Goal: Task Accomplishment & Management: Use online tool/utility

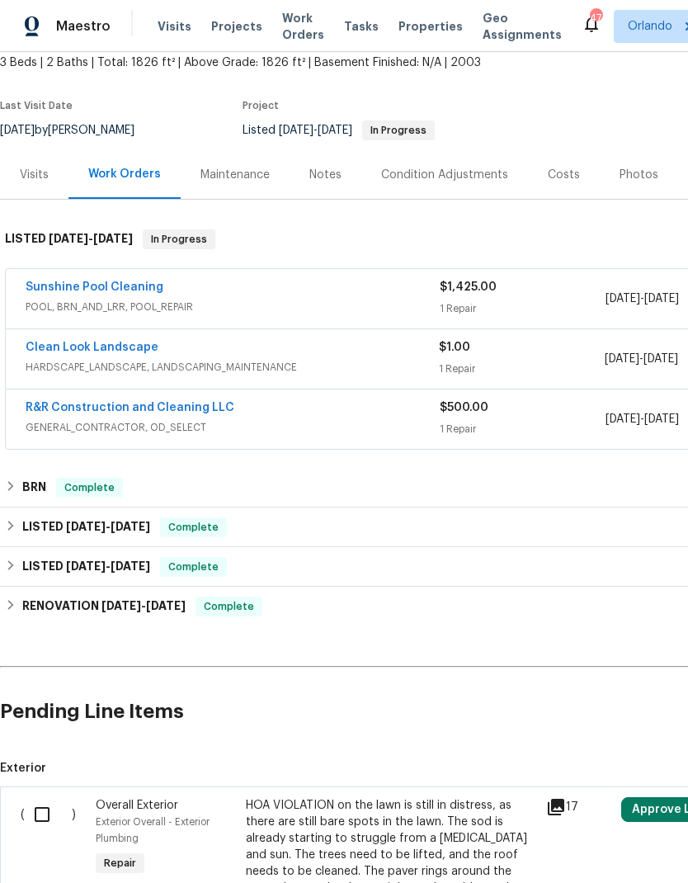
scroll to position [101, 0]
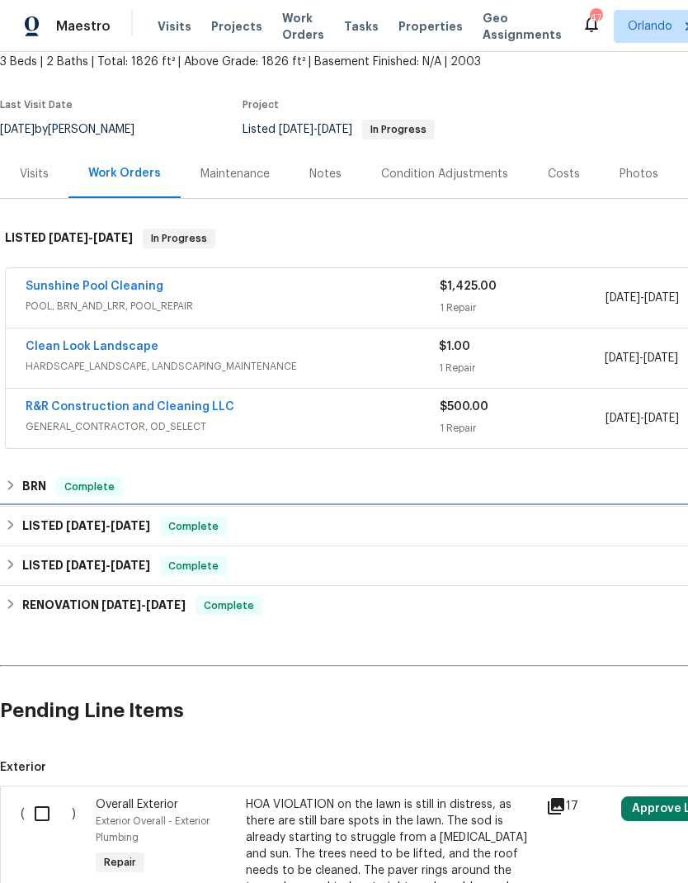
click at [234, 521] on div "LISTED 6/12/25 - 8/1/25 Complete" at bounding box center [466, 526] width 922 height 20
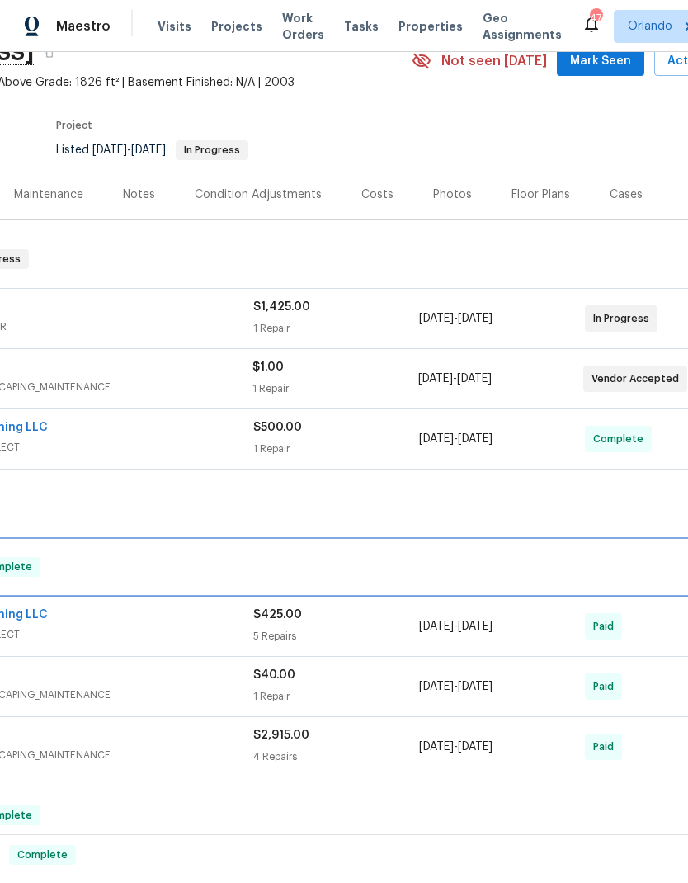
scroll to position [80, 186]
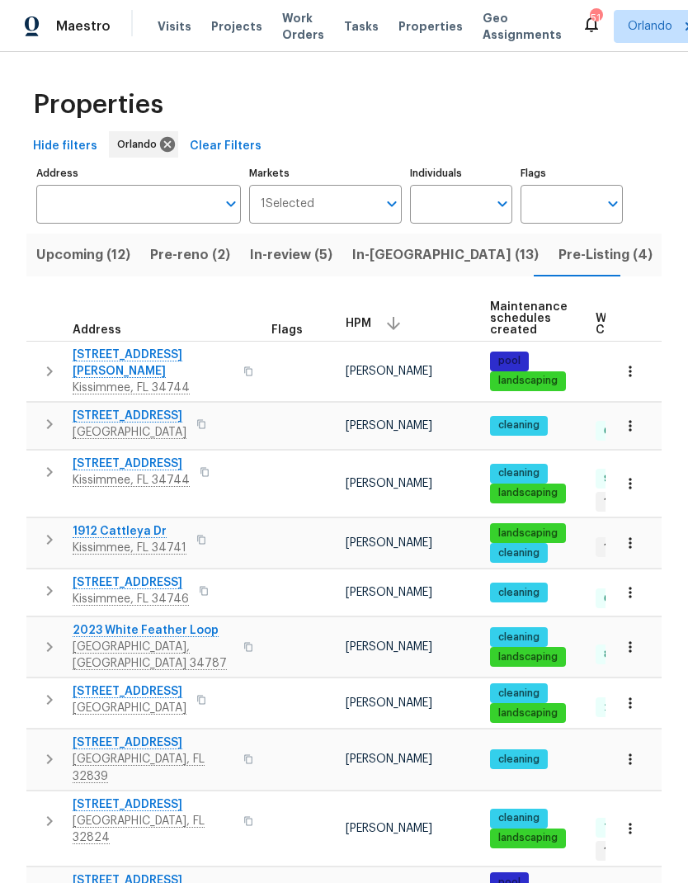
click at [123, 214] on input "Address" at bounding box center [126, 204] width 180 height 39
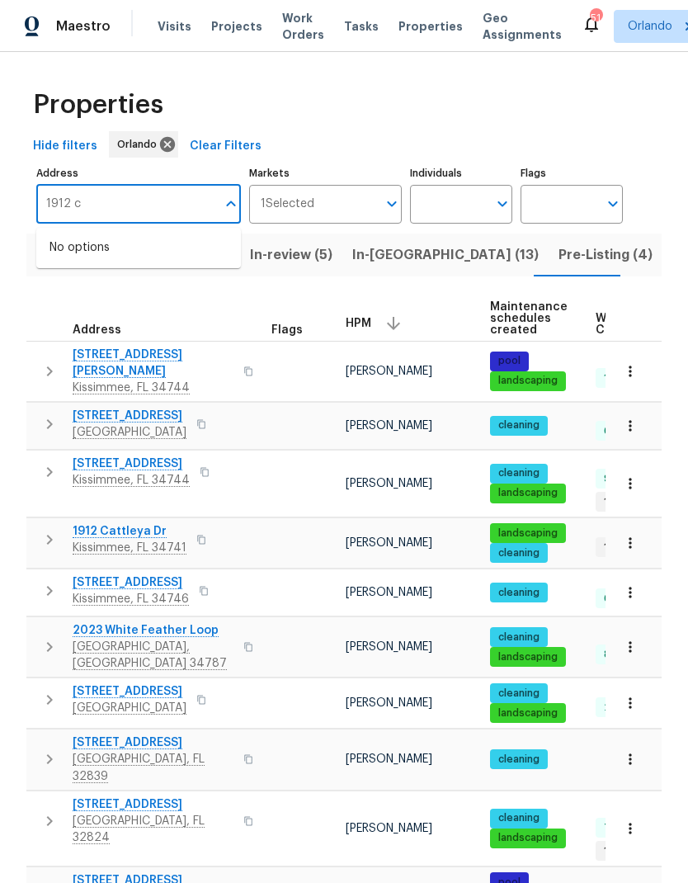
type input "1912"
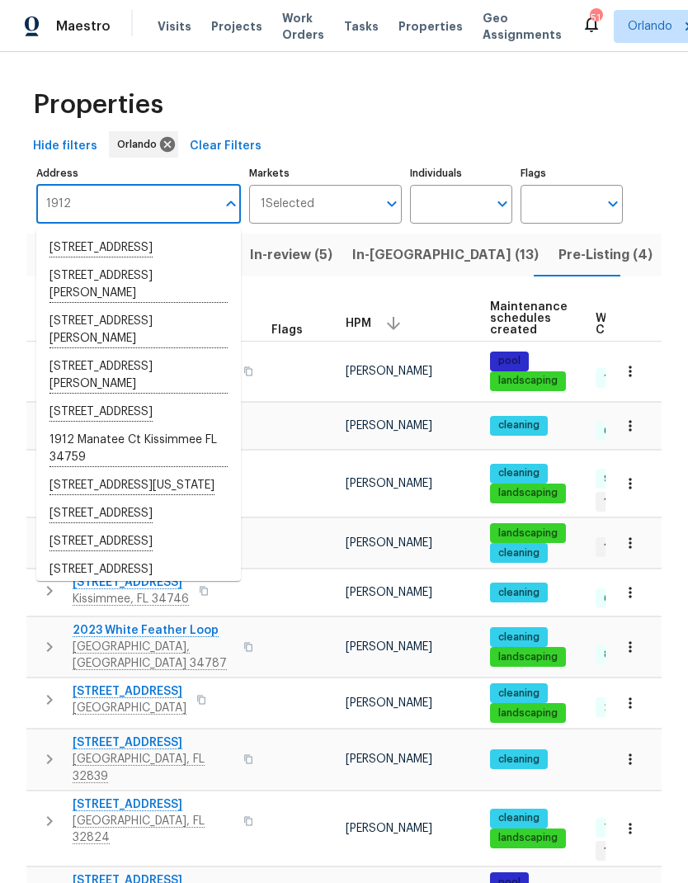
click at [181, 306] on li "1912 Cattleya Dr Kissimmee FL 34741" at bounding box center [138, 284] width 205 height 45
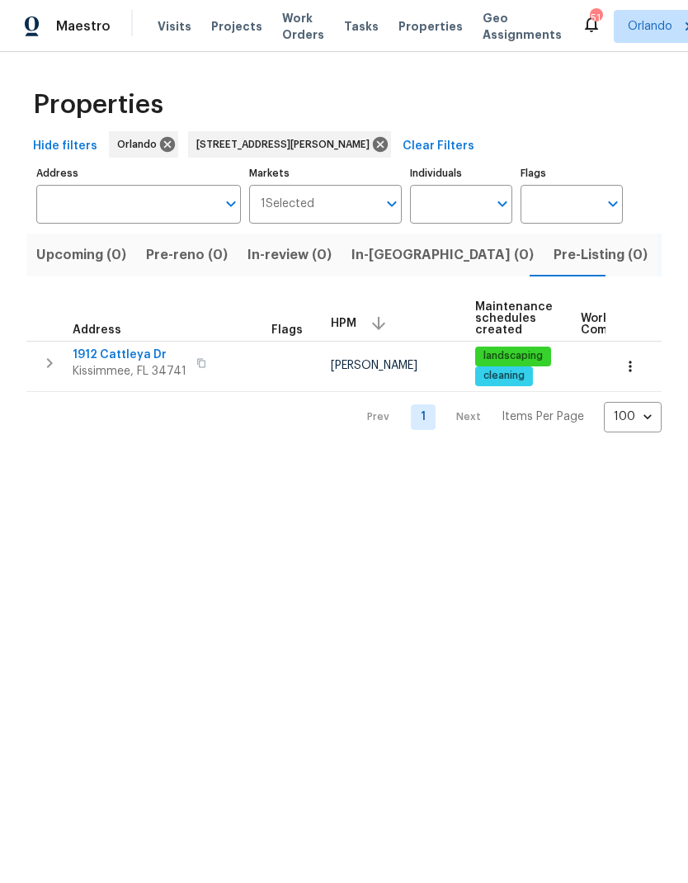
type input "1912 Cattleya Dr Kissimmee FL 34741"
click at [628, 367] on icon "button" at bounding box center [630, 366] width 16 height 16
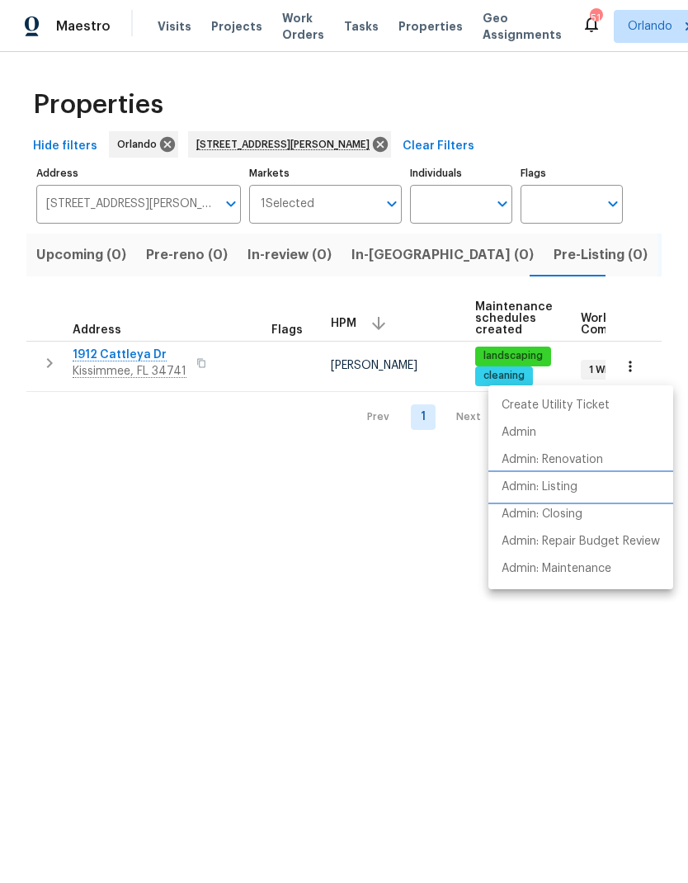
click at [555, 490] on p "Admin: Listing" at bounding box center [540, 486] width 76 height 17
click at [369, 139] on div at bounding box center [344, 441] width 688 height 883
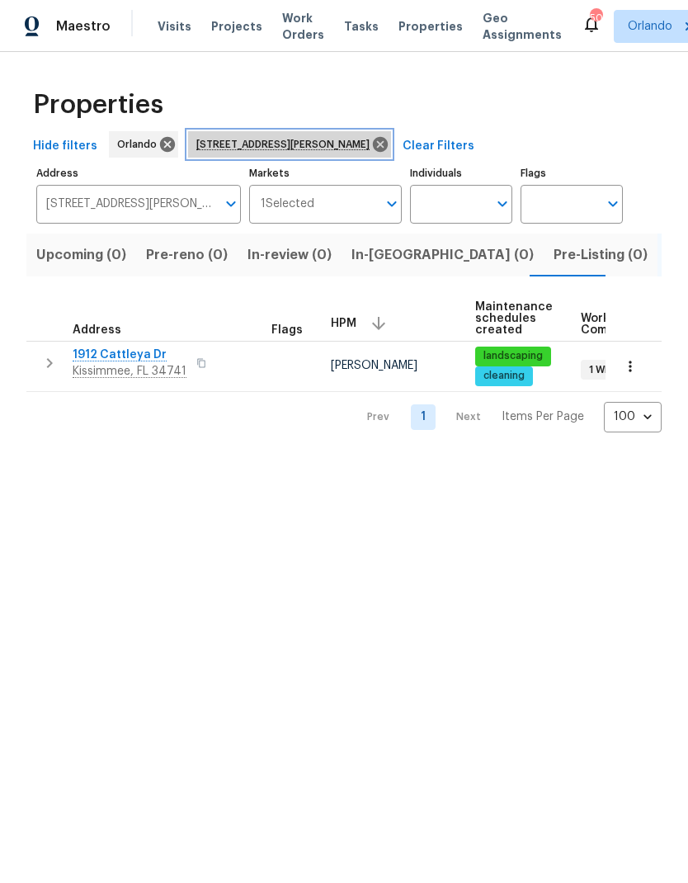
click at [380, 145] on icon at bounding box center [380, 144] width 15 height 15
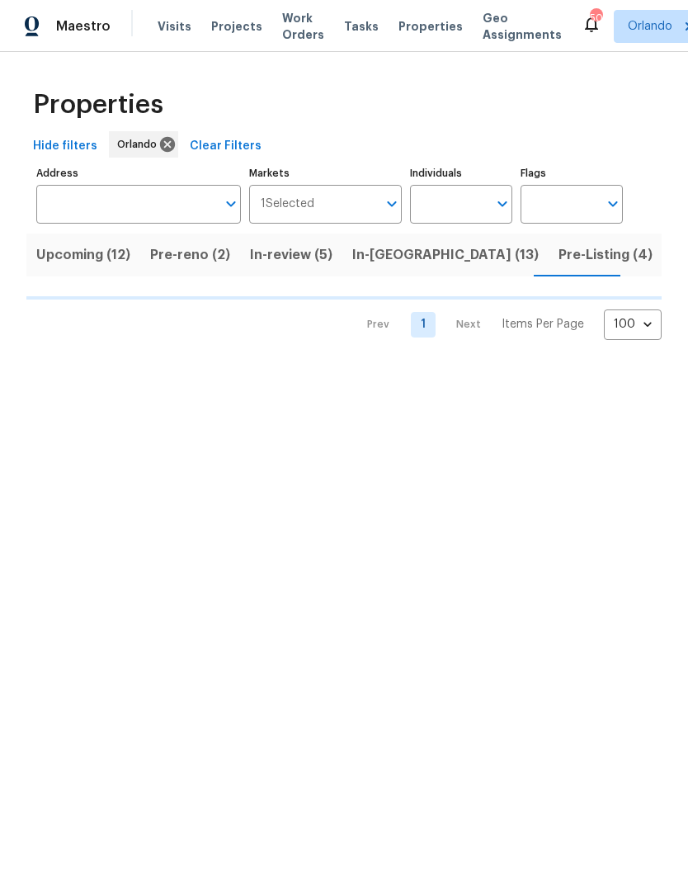
click at [199, 262] on span "Pre-reno (2)" at bounding box center [190, 254] width 80 height 23
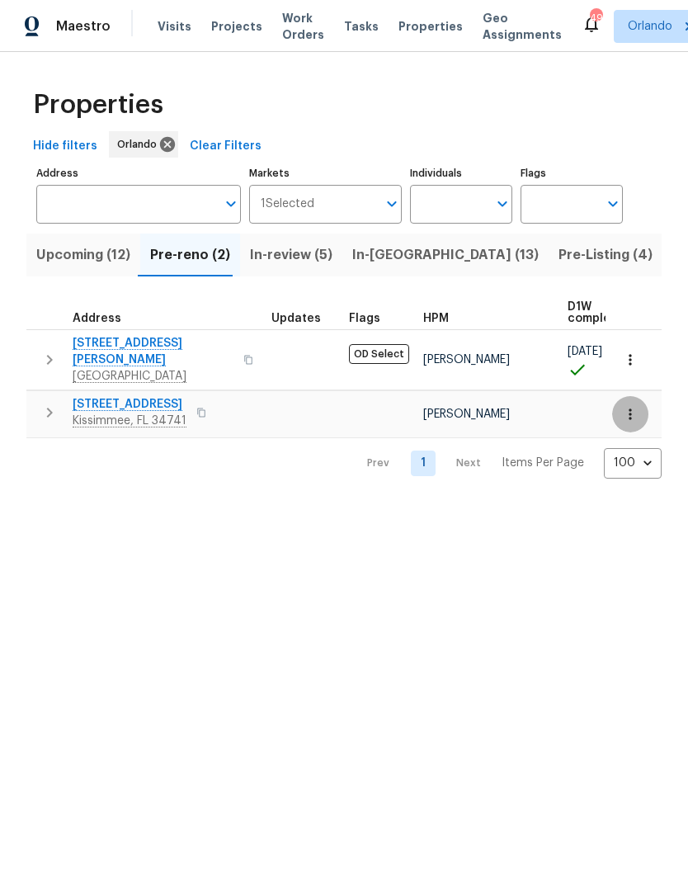
click at [625, 396] on button "button" at bounding box center [630, 414] width 36 height 36
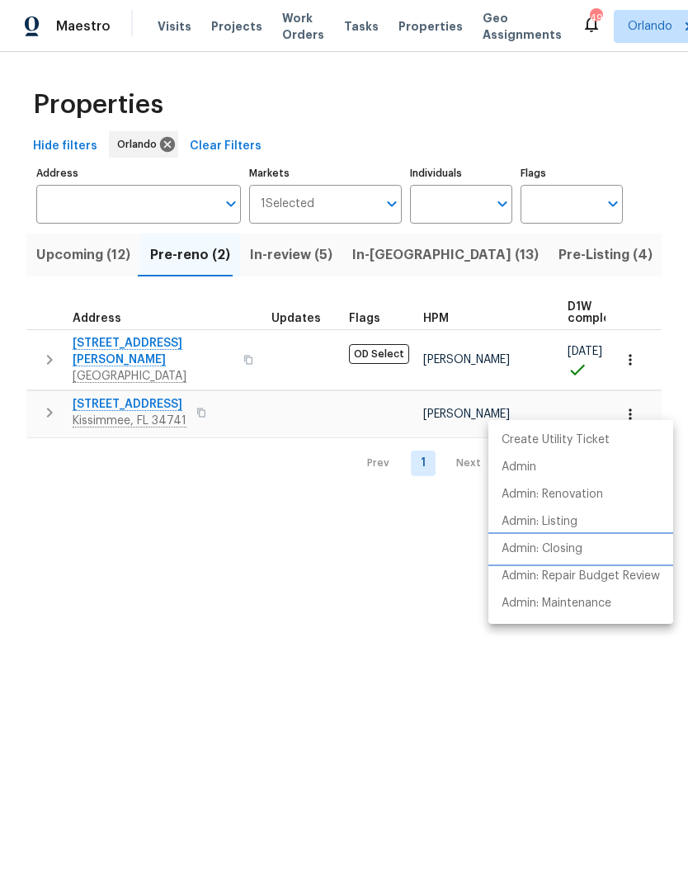
click at [591, 546] on li "Admin: Closing" at bounding box center [580, 548] width 185 height 27
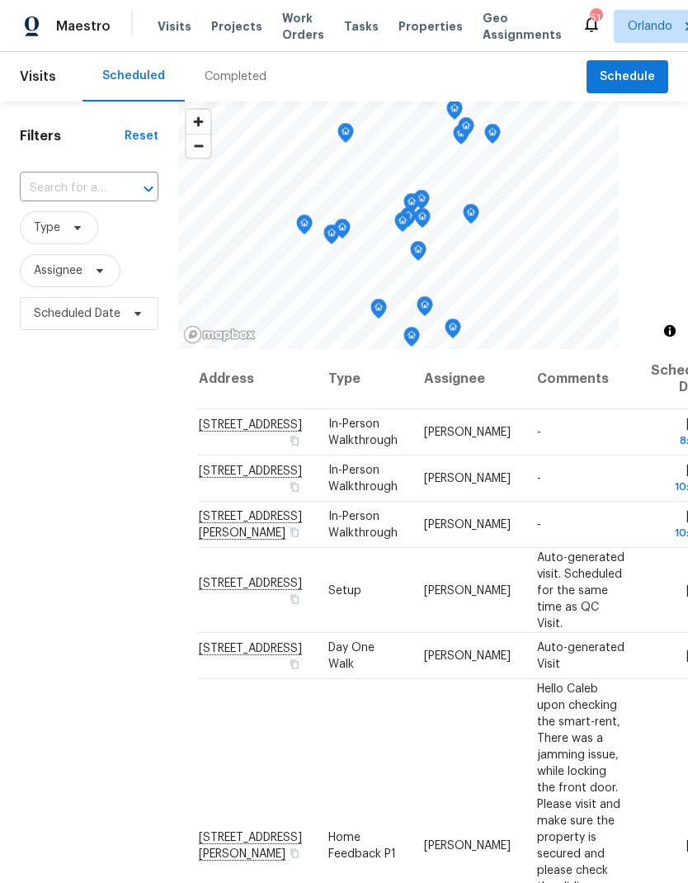
click at [245, 25] on span "Projects" at bounding box center [236, 26] width 51 height 16
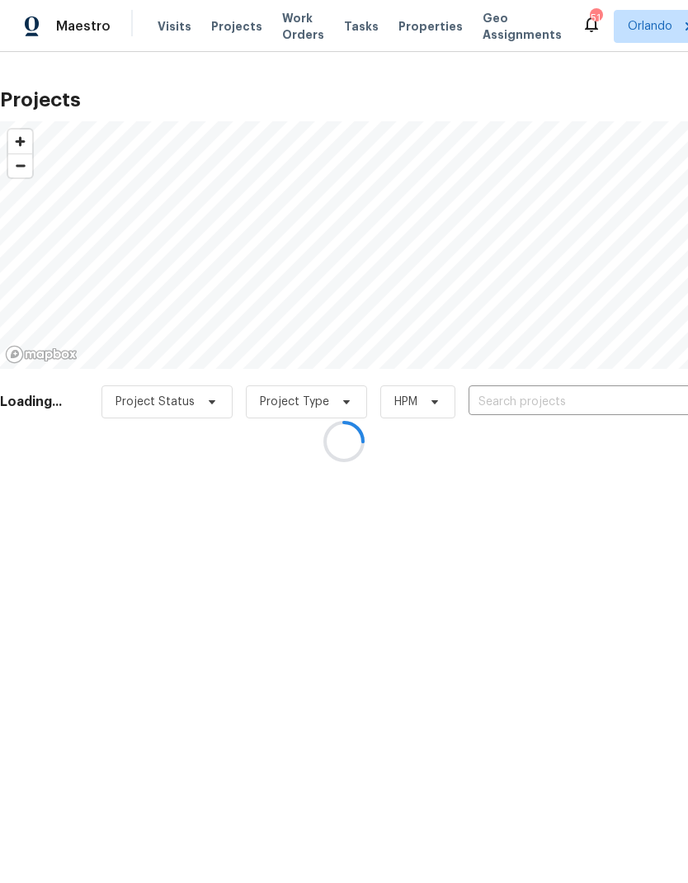
click at [561, 414] on div at bounding box center [344, 441] width 688 height 883
click at [563, 397] on div at bounding box center [344, 441] width 688 height 883
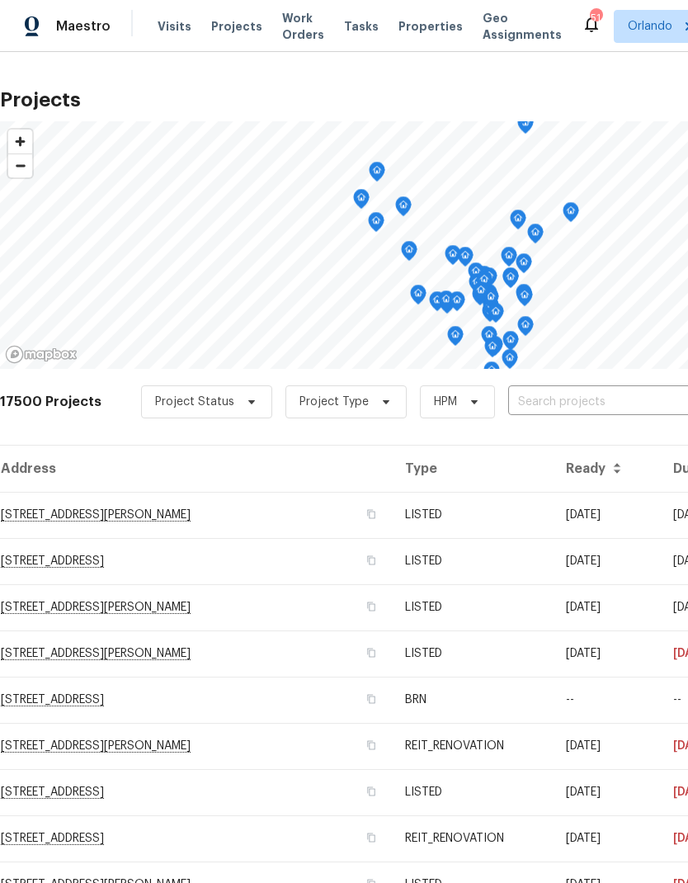
click at [575, 413] on input "text" at bounding box center [602, 402] width 189 height 26
type input "2315"
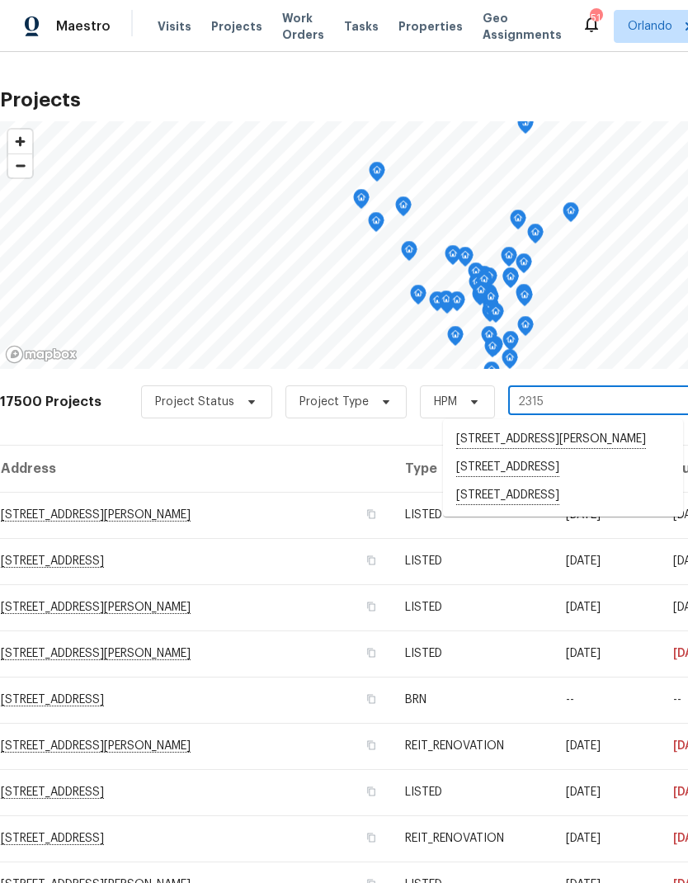
click at [580, 510] on li "[STREET_ADDRESS]" at bounding box center [563, 496] width 240 height 28
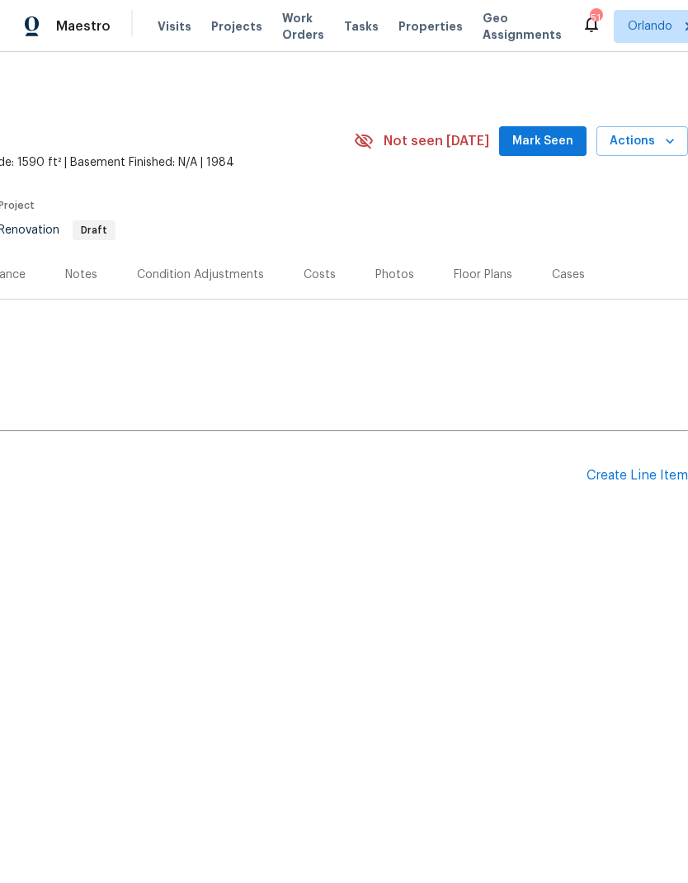
scroll to position [0, 244]
click at [656, 145] on span "Actions" at bounding box center [642, 141] width 65 height 21
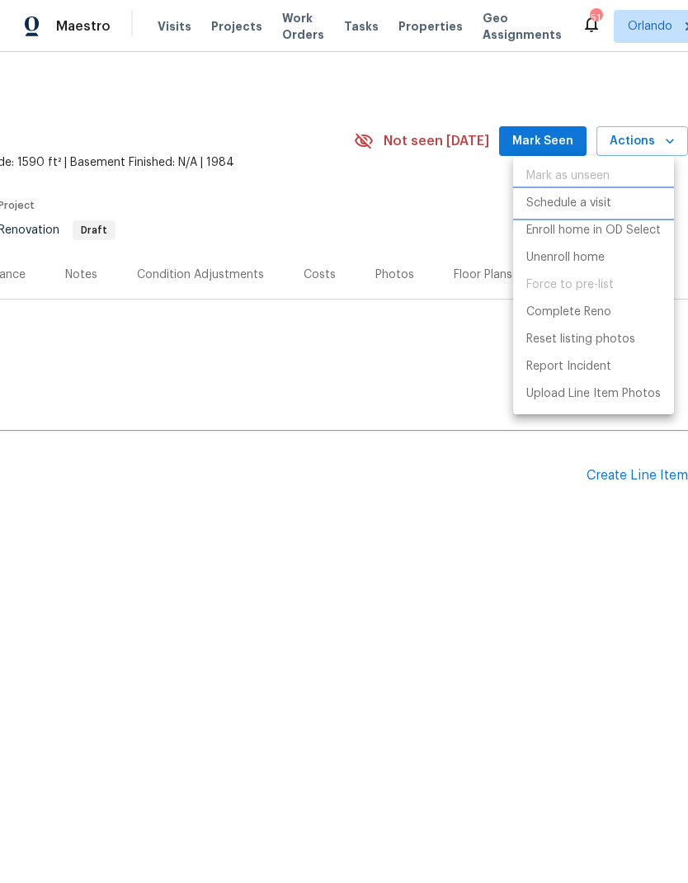
click at [592, 191] on li "Schedule a visit" at bounding box center [593, 203] width 161 height 27
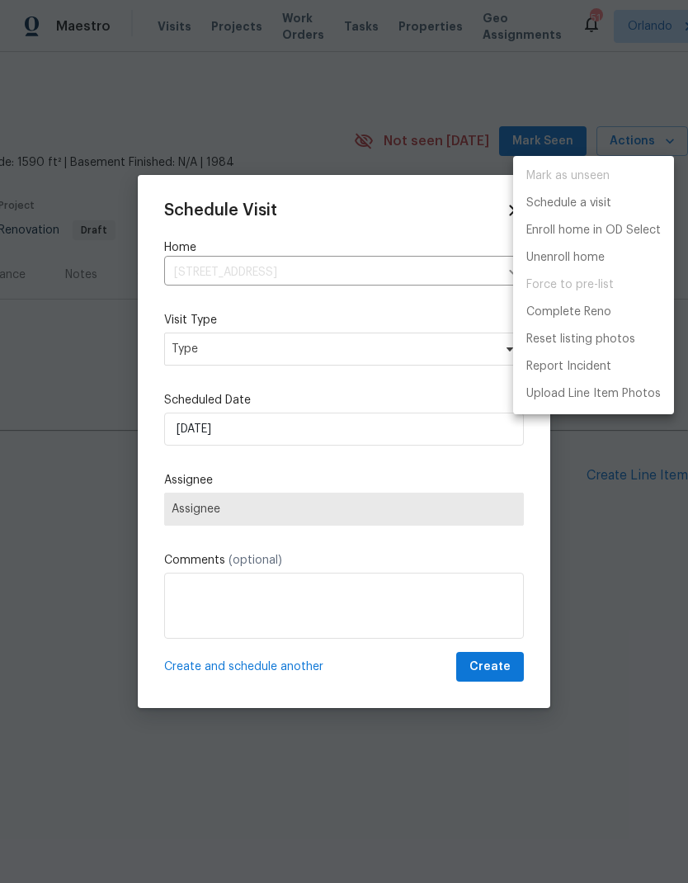
click at [588, 187] on ul "Mark as unseen Schedule a visit Enroll home in OD Select Unenroll home Force to…" at bounding box center [593, 285] width 161 height 258
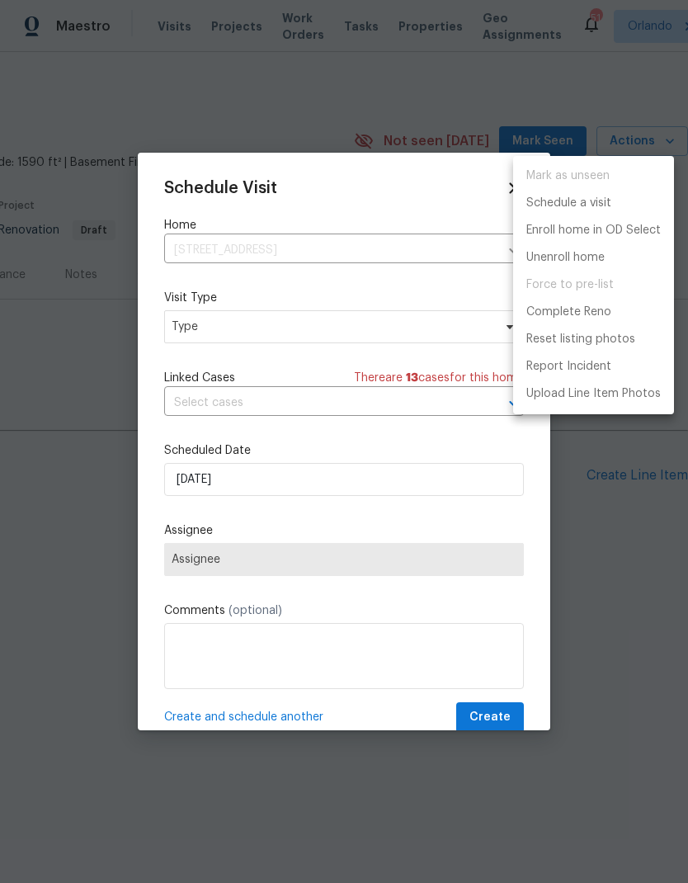
click at [403, 326] on div at bounding box center [344, 441] width 688 height 883
click at [403, 326] on div "Mark as unseen Schedule a visit Enroll home in OD Select Unenroll home Force to…" at bounding box center [344, 441] width 688 height 883
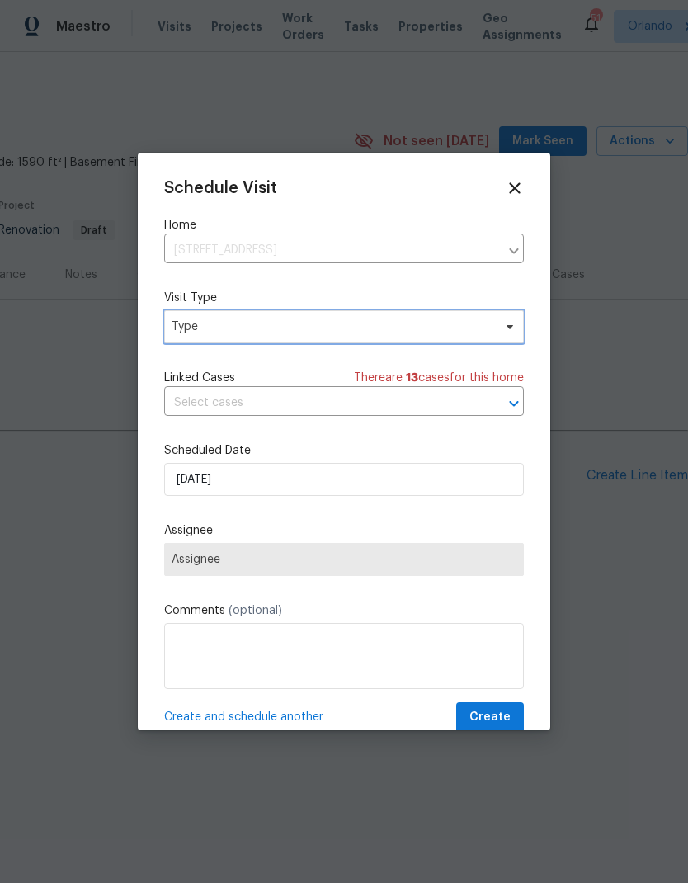
click at [497, 336] on span "Type" at bounding box center [344, 326] width 360 height 33
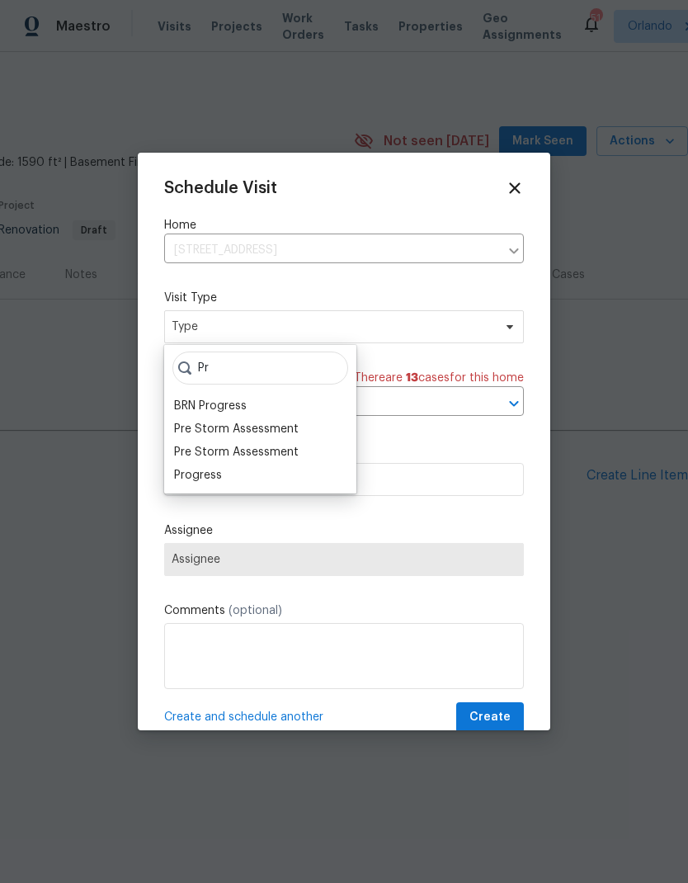
type input "Pr"
click at [238, 476] on div "Progress" at bounding box center [260, 475] width 182 height 23
click at [198, 479] on div "Progress" at bounding box center [198, 475] width 48 height 16
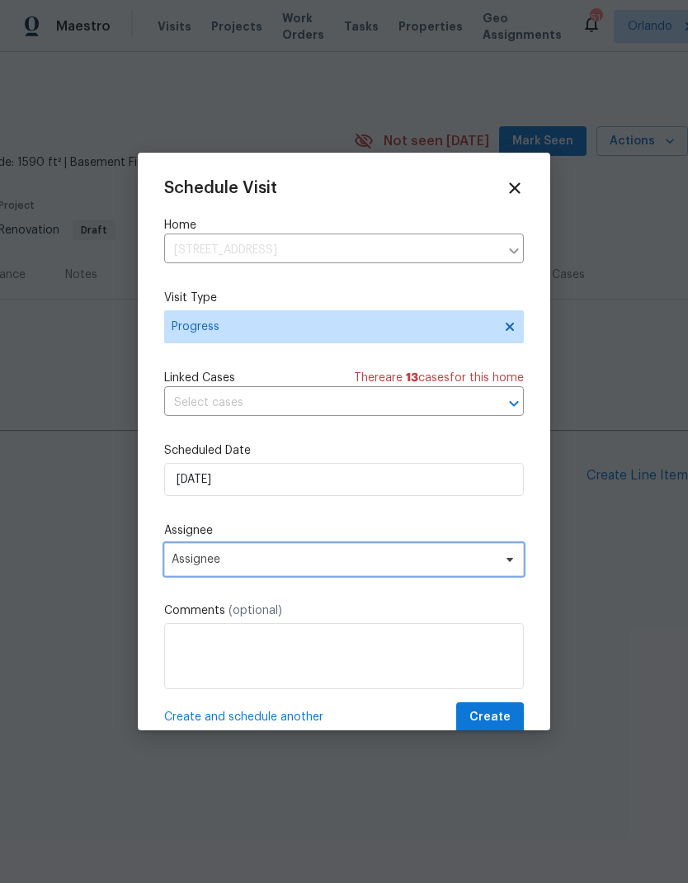
click at [497, 562] on span "Assignee" at bounding box center [344, 559] width 360 height 33
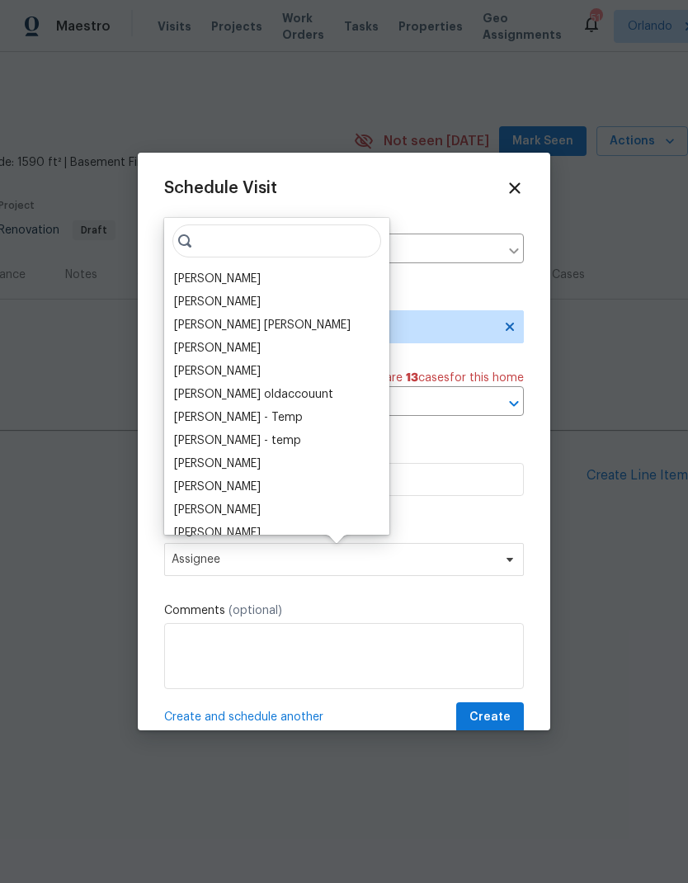
click at [237, 295] on div "[PERSON_NAME]" at bounding box center [217, 302] width 87 height 16
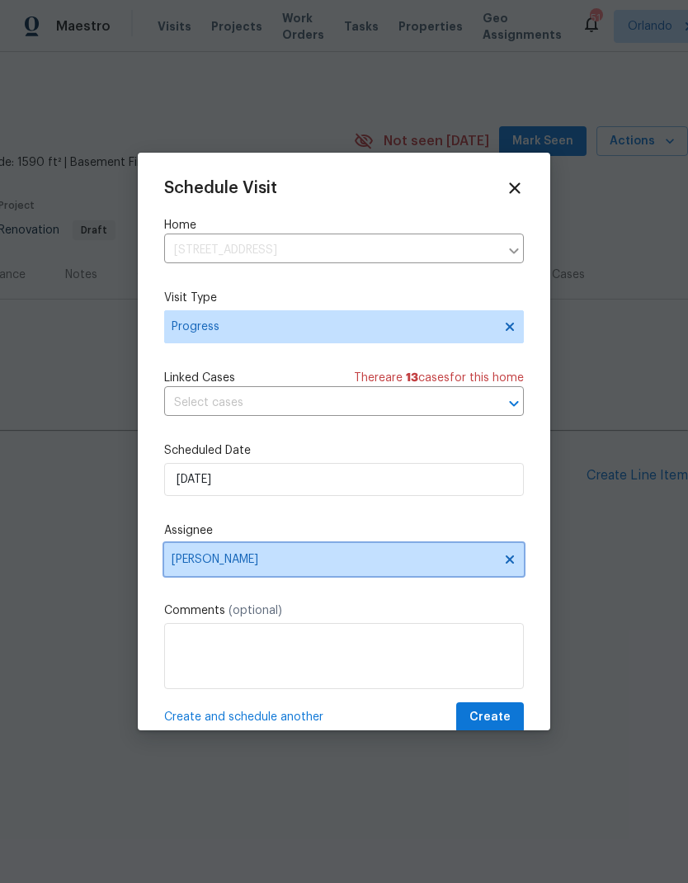
click at [502, 559] on span at bounding box center [507, 559] width 18 height 13
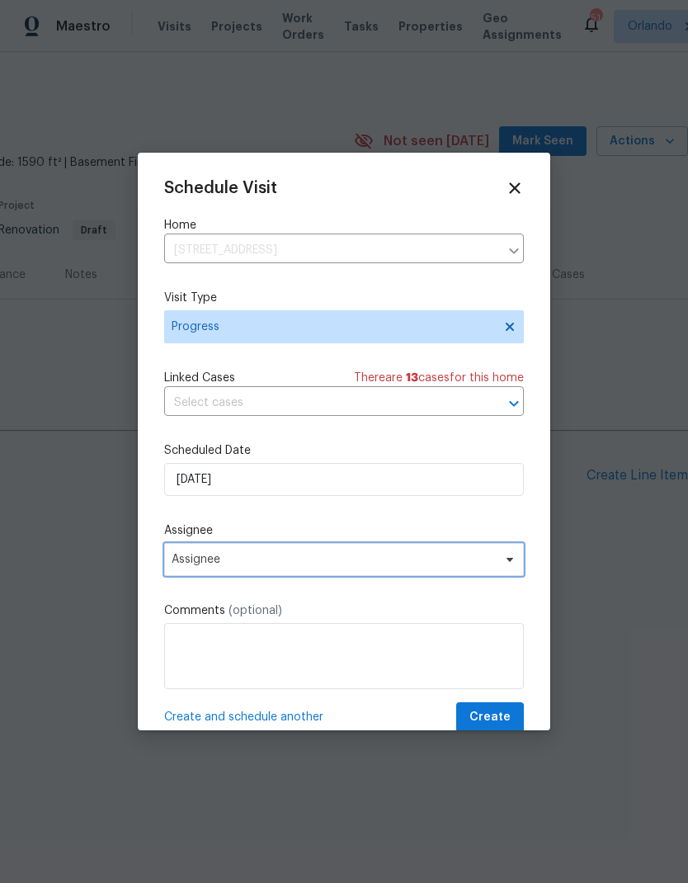
click at [482, 566] on span "Assignee" at bounding box center [333, 559] width 323 height 13
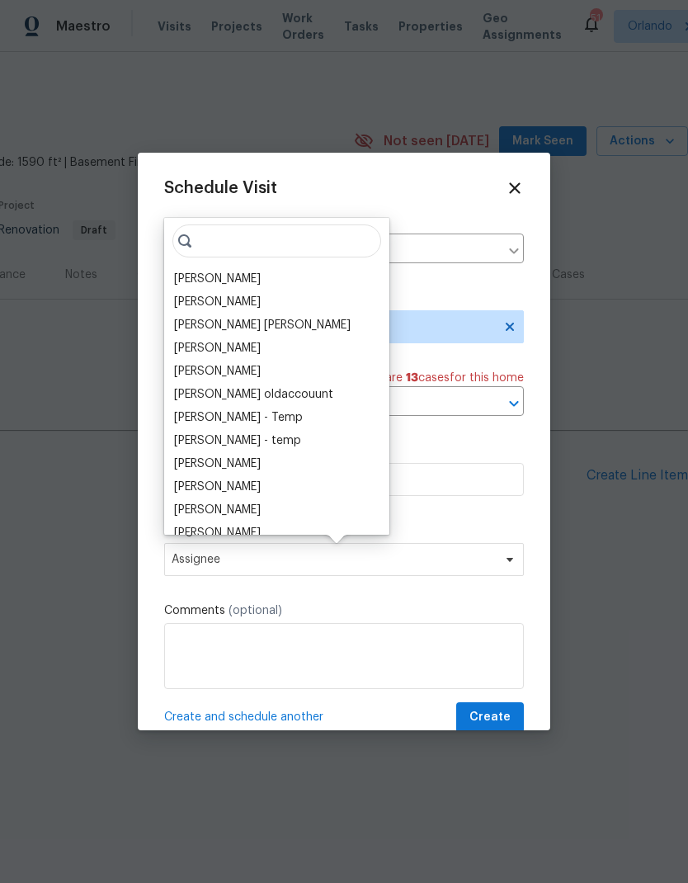
click at [233, 276] on div "[PERSON_NAME]" at bounding box center [217, 279] width 87 height 16
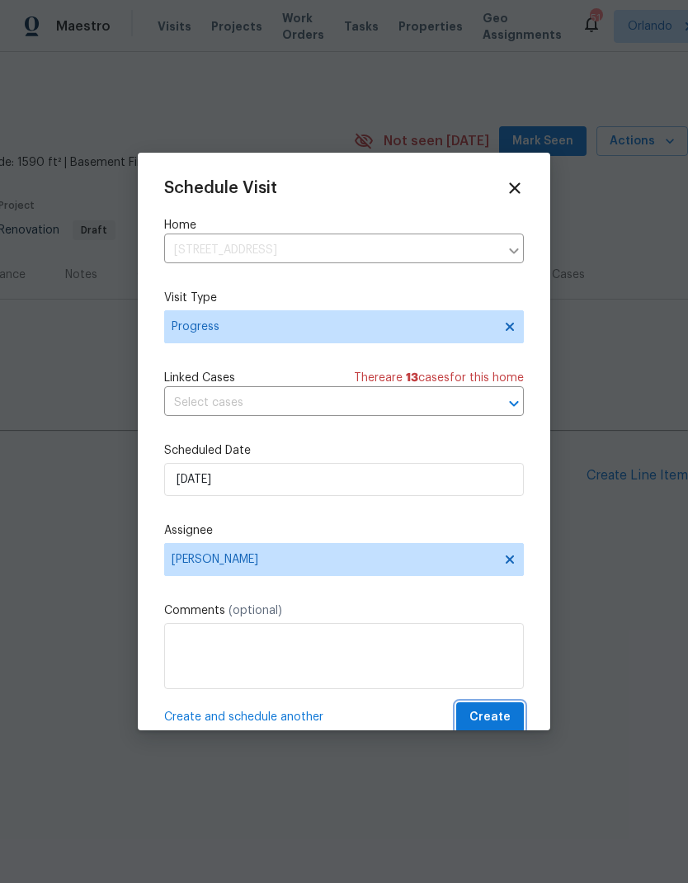
click at [496, 708] on button "Create" at bounding box center [490, 717] width 68 height 31
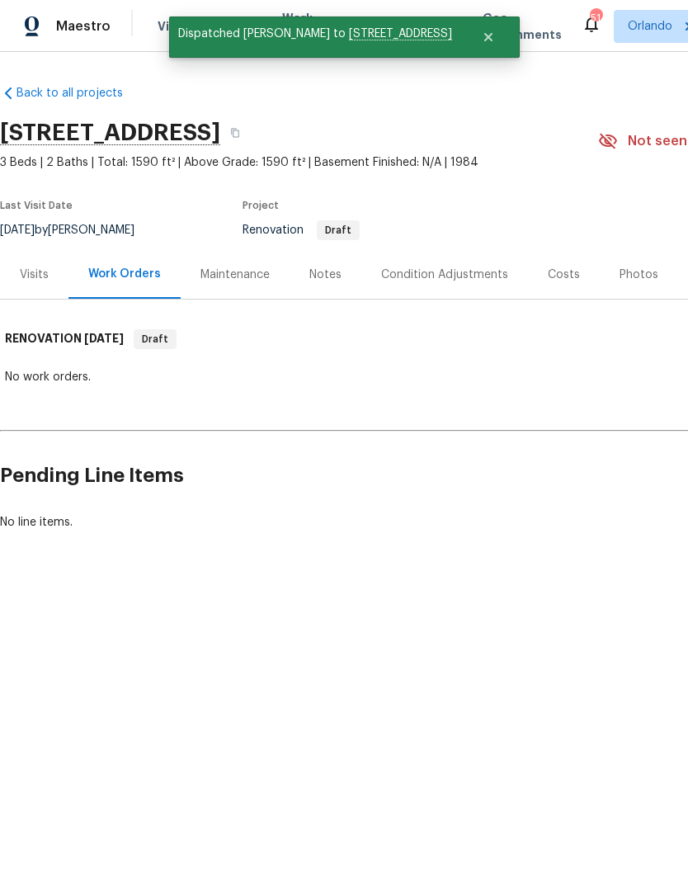
scroll to position [0, 0]
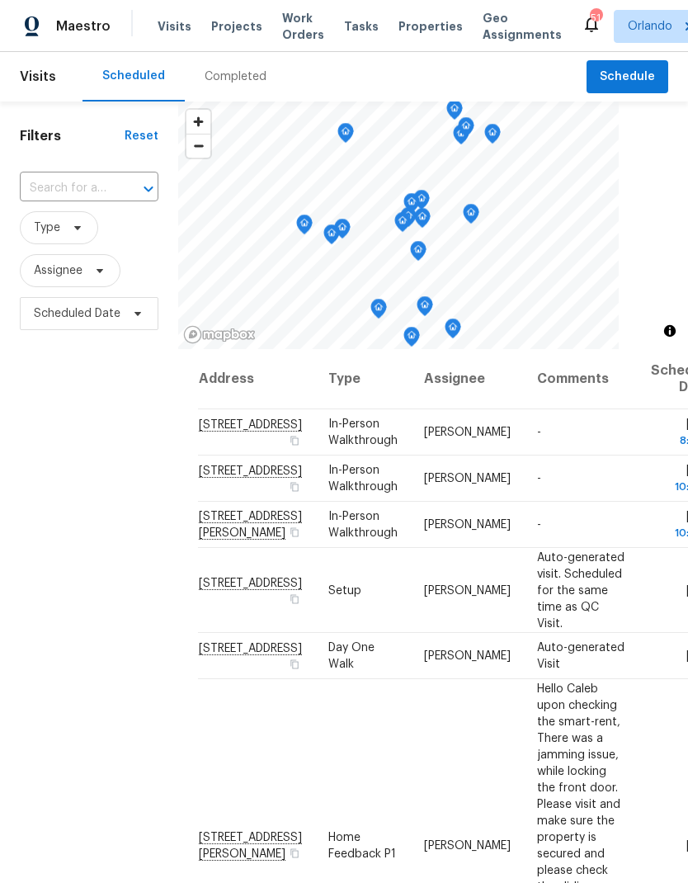
click at [221, 32] on span "Projects" at bounding box center [236, 26] width 51 height 16
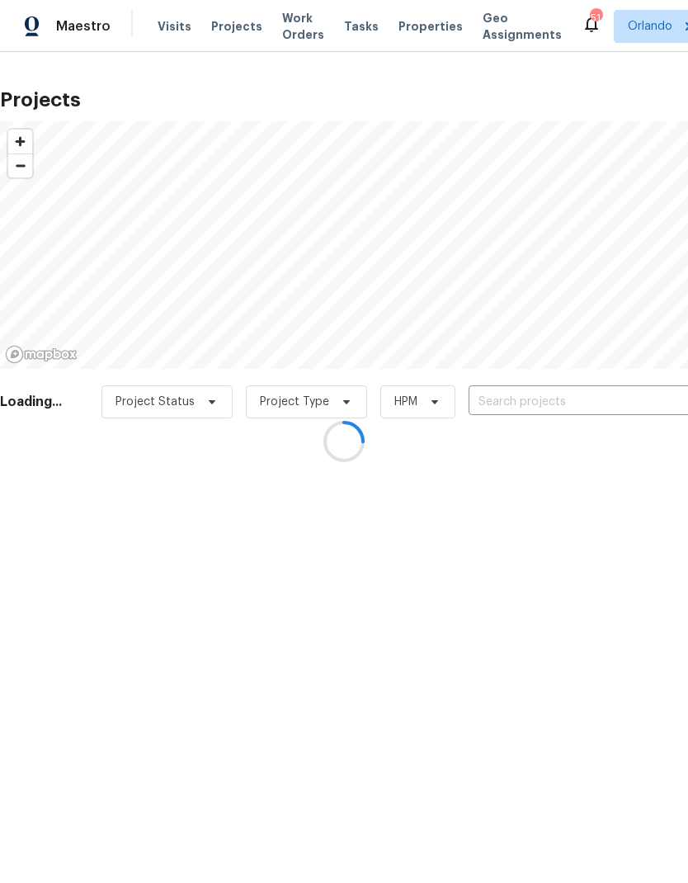
click at [569, 413] on div at bounding box center [344, 441] width 688 height 883
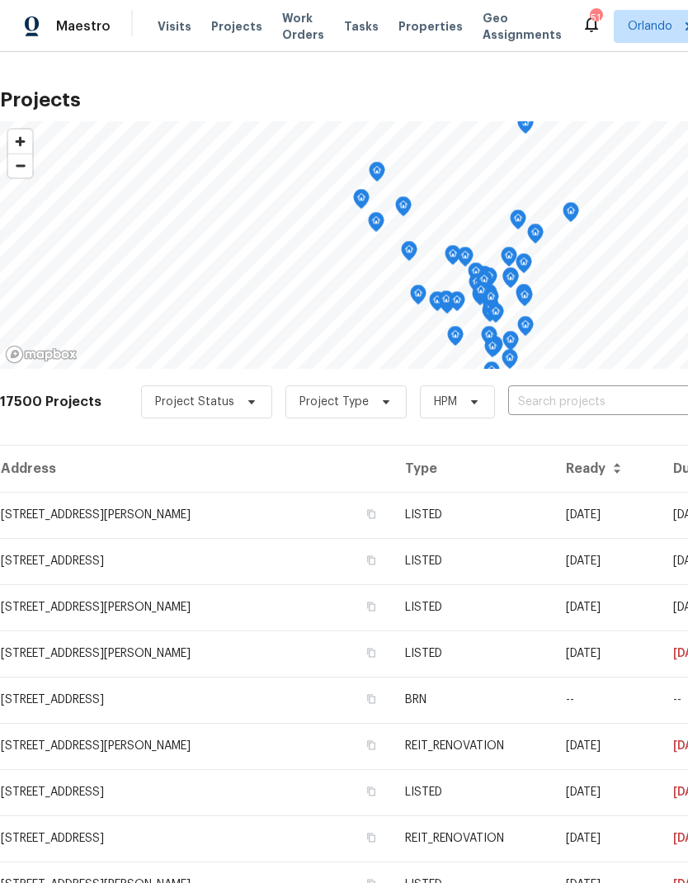
click at [581, 401] on input "text" at bounding box center [602, 402] width 189 height 26
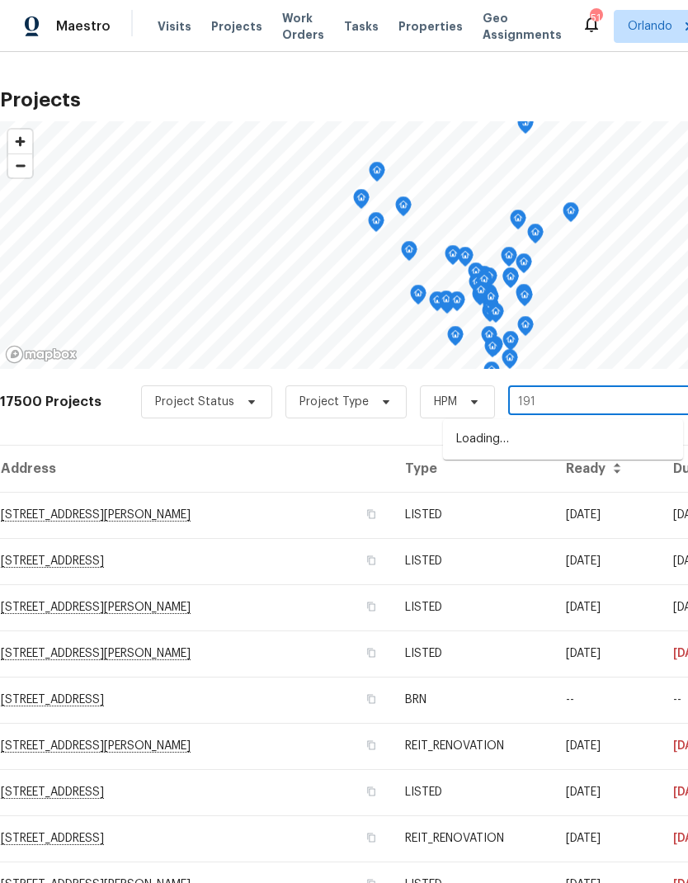
type input "1912"
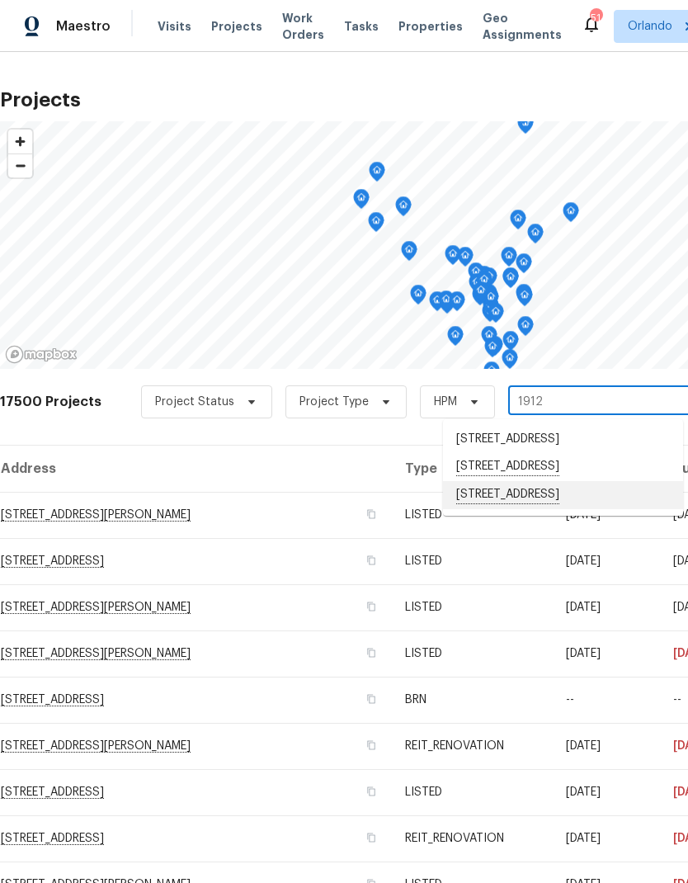
click at [589, 509] on li "[STREET_ADDRESS]" at bounding box center [563, 495] width 240 height 28
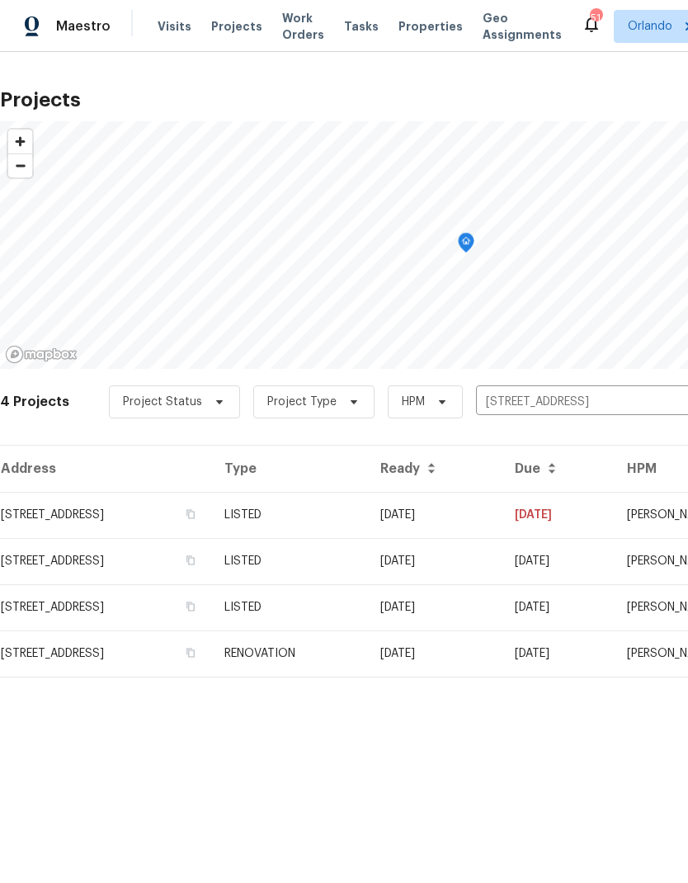
click at [502, 508] on td "08/22/25" at bounding box center [434, 515] width 134 height 46
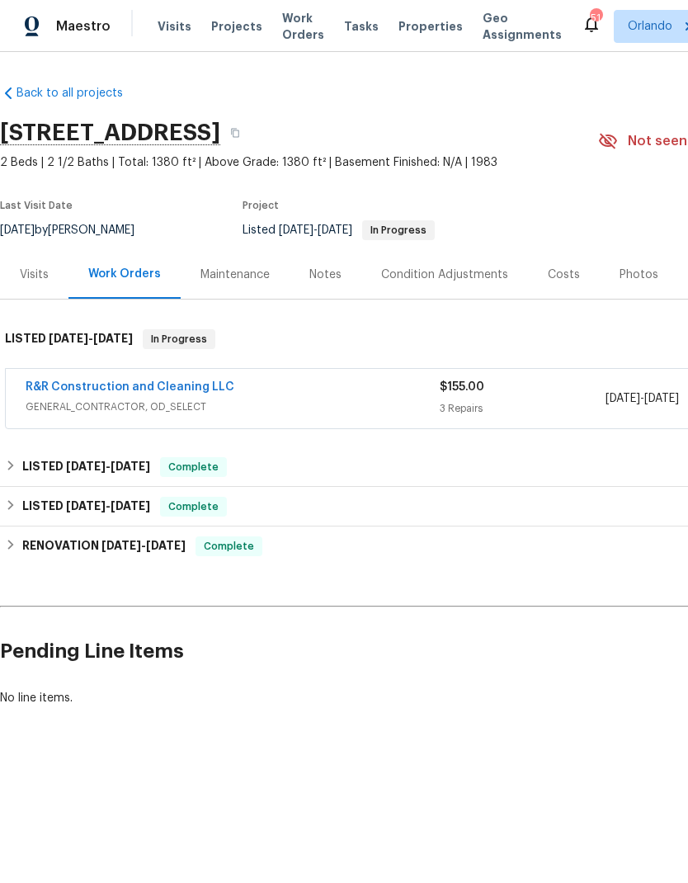
click at [181, 391] on link "R&R Construction and Cleaning LLC" at bounding box center [130, 387] width 209 height 12
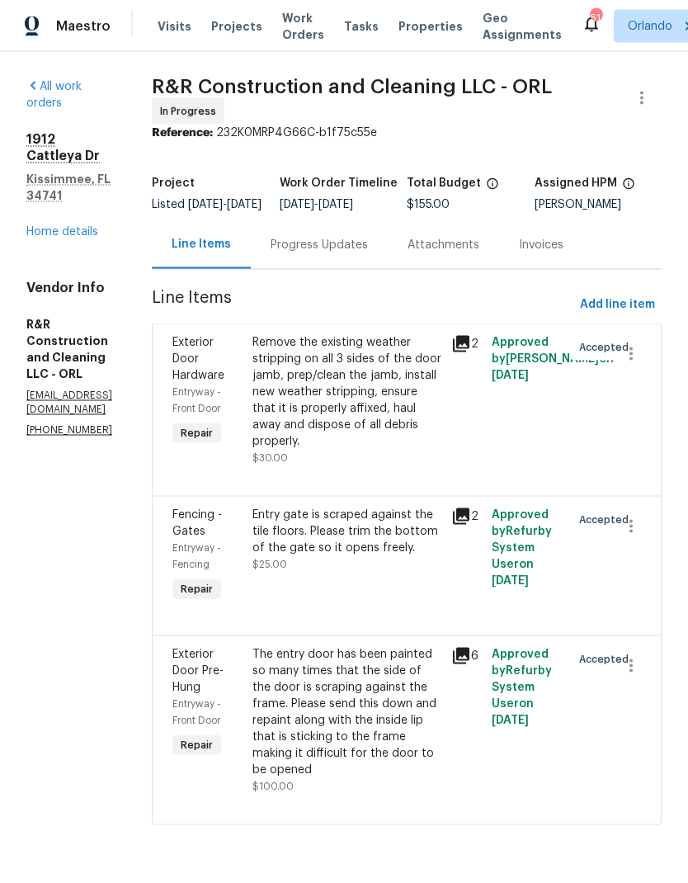
scroll to position [47, 0]
click at [84, 226] on link "Home details" at bounding box center [62, 232] width 72 height 12
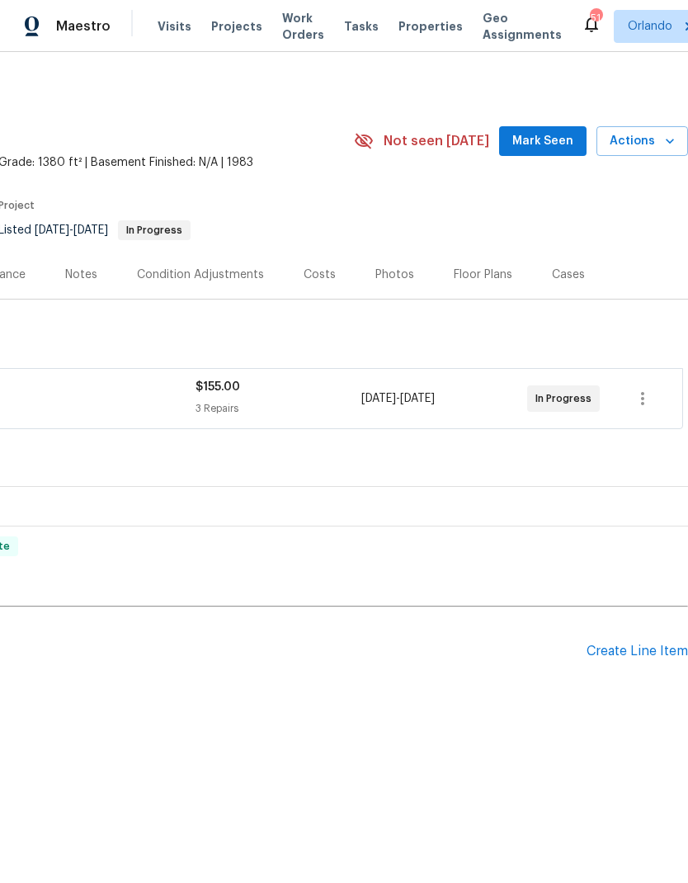
scroll to position [0, 244]
click at [546, 146] on span "Mark Seen" at bounding box center [542, 141] width 61 height 21
click at [667, 144] on icon "button" at bounding box center [670, 141] width 16 height 16
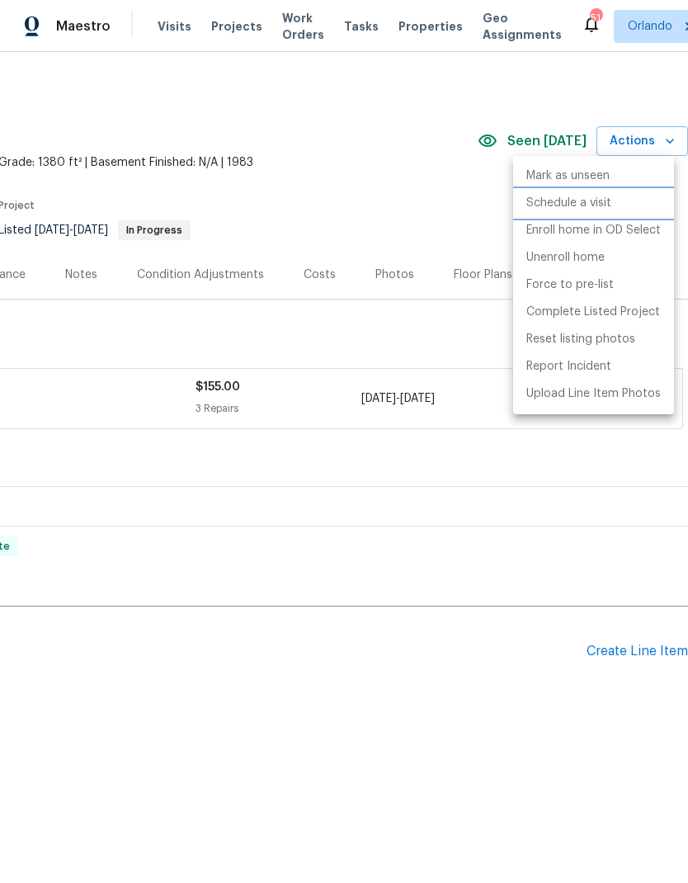
click at [616, 203] on li "Schedule a visit" at bounding box center [593, 203] width 161 height 27
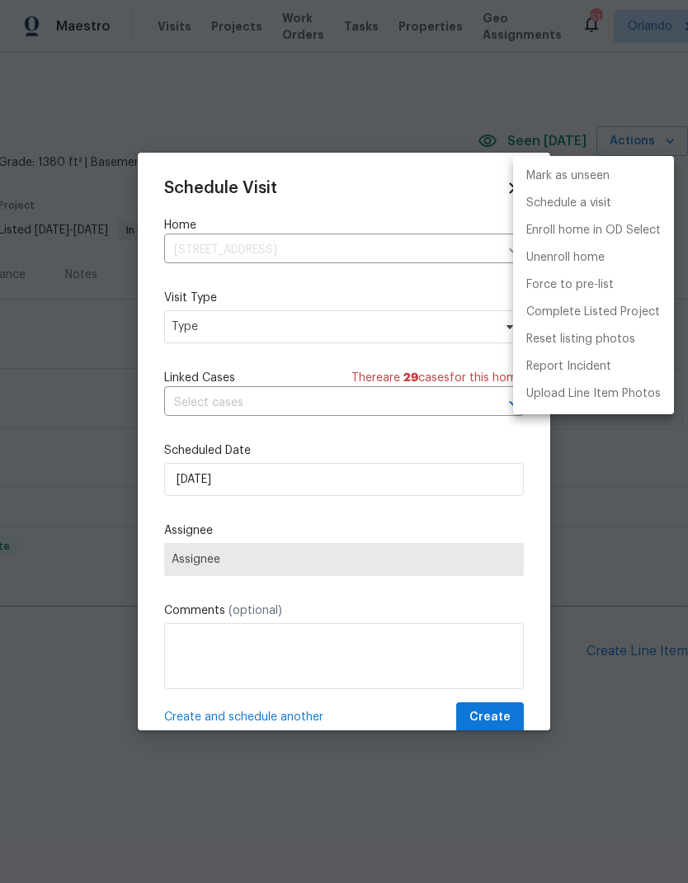
click at [397, 328] on div at bounding box center [344, 441] width 688 height 883
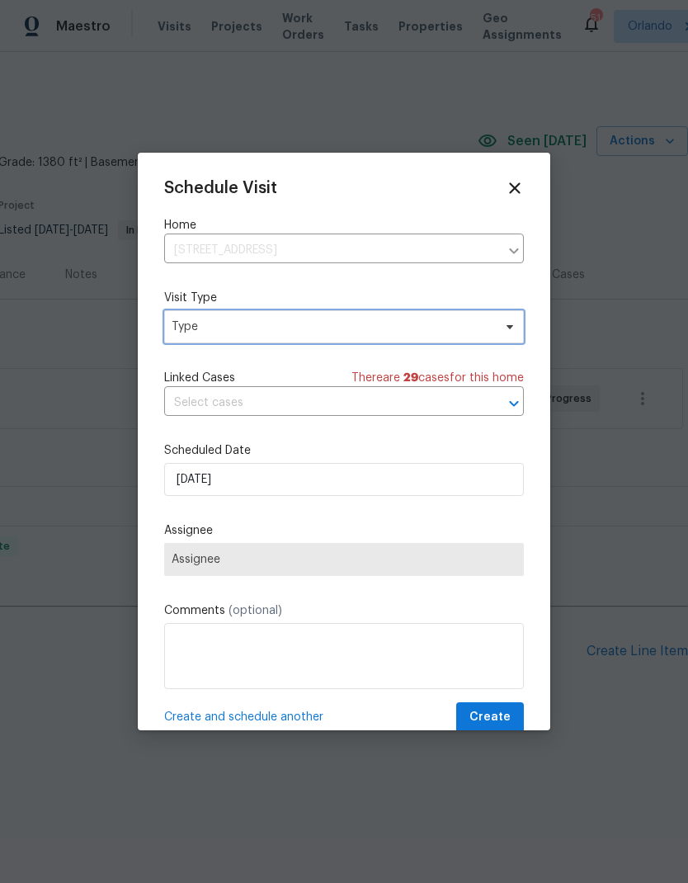
click at [428, 334] on span "Type" at bounding box center [332, 326] width 321 height 16
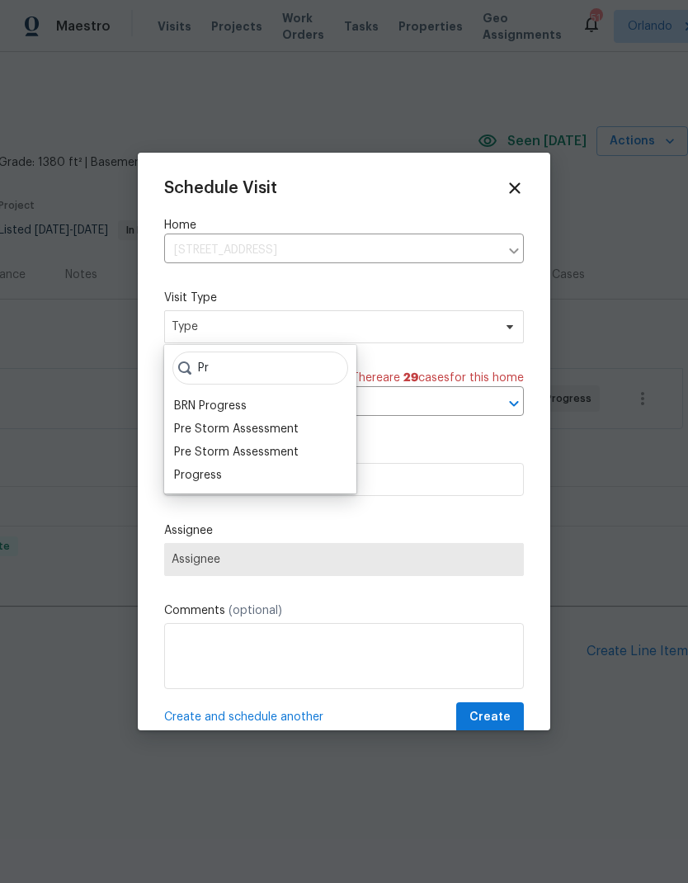
type input "Pr"
click at [237, 474] on div "Progress" at bounding box center [260, 475] width 182 height 23
click at [211, 483] on div "Progress" at bounding box center [198, 475] width 48 height 16
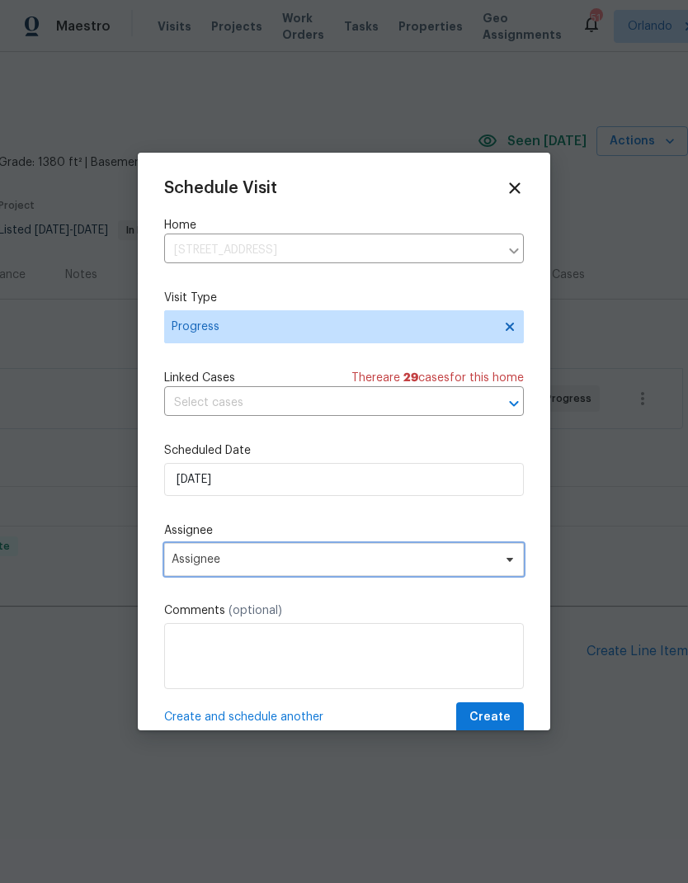
click at [466, 559] on span "Assignee" at bounding box center [333, 559] width 323 height 13
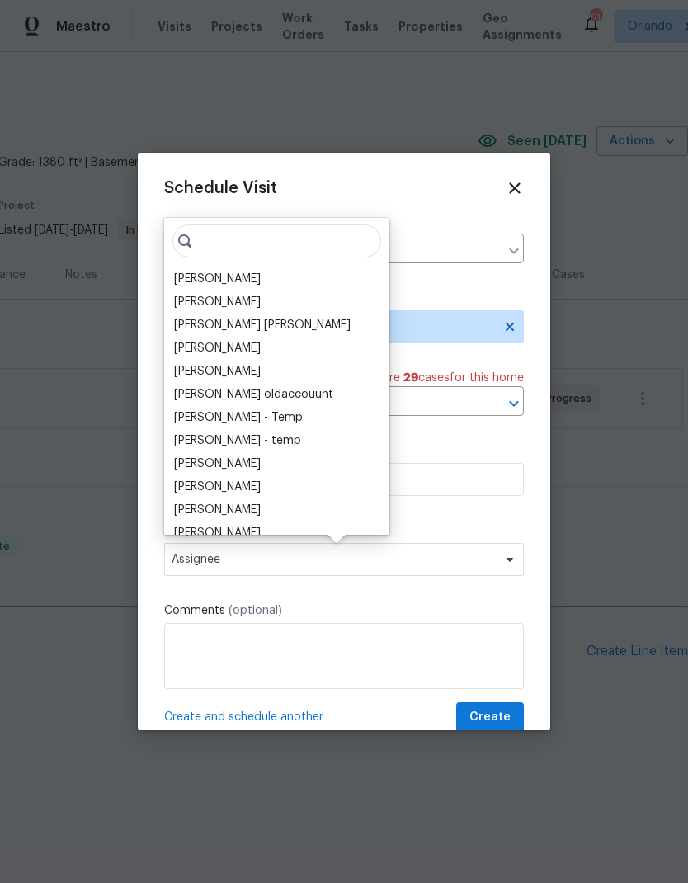
click at [232, 273] on div "[PERSON_NAME]" at bounding box center [217, 279] width 87 height 16
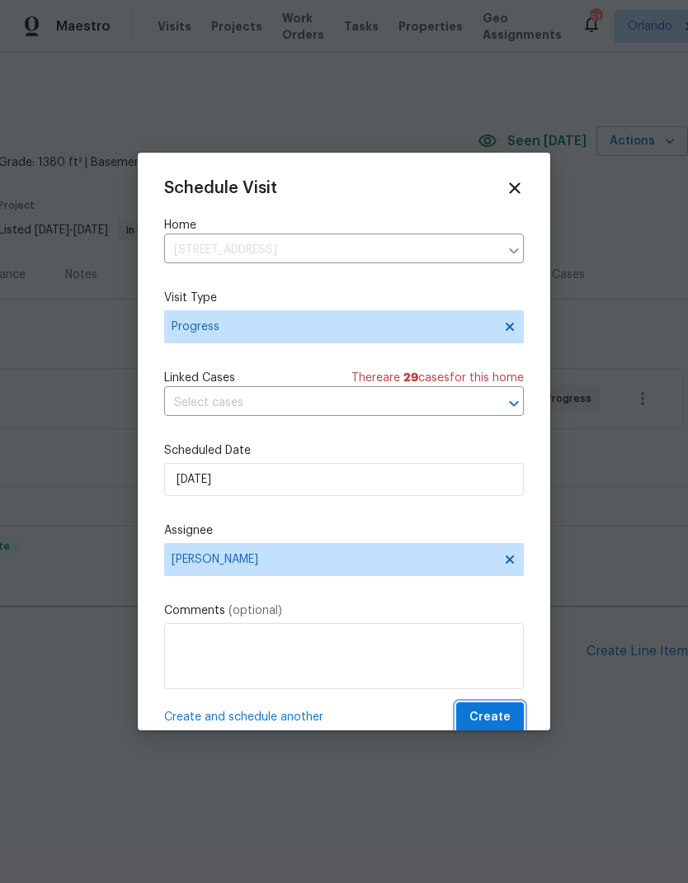
click at [504, 708] on button "Create" at bounding box center [490, 717] width 68 height 31
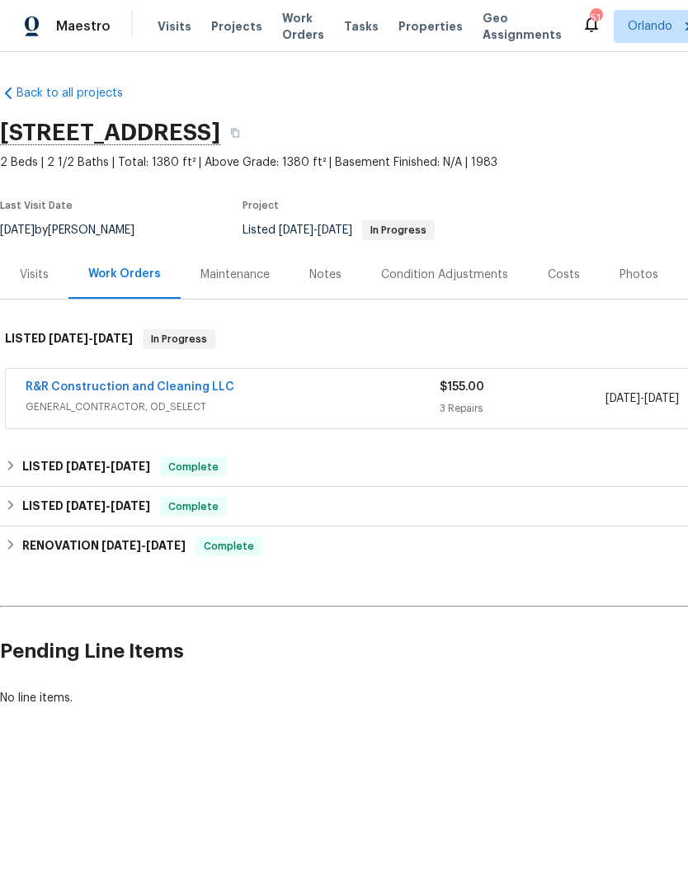
scroll to position [0, -12]
